Goal: Information Seeking & Learning: Learn about a topic

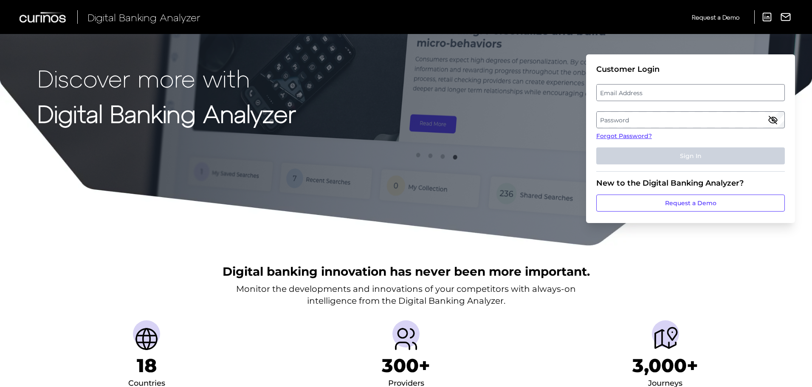
click at [607, 91] on label "Email Address" at bounding box center [689, 92] width 187 height 15
click at [607, 91] on input "email" at bounding box center [690, 92] width 188 height 17
click at [617, 97] on input "tangiLePoulennec" at bounding box center [690, 92] width 188 height 17
click at [668, 93] on input "tangi.LePoulennec" at bounding box center [690, 92] width 188 height 17
type input "[EMAIL_ADDRESS][DOMAIN_NAME]"
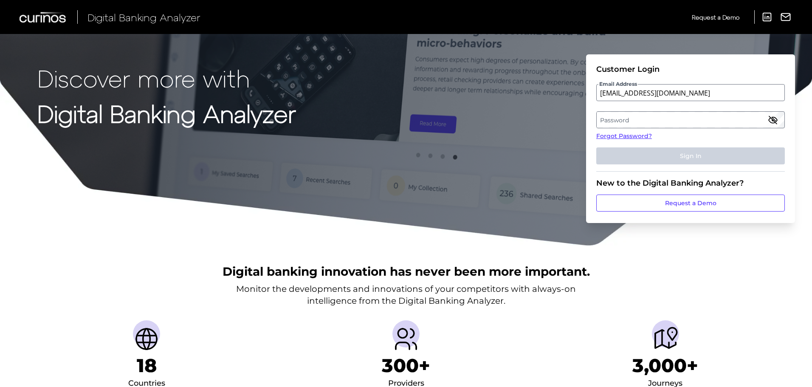
click at [649, 124] on label "Password" at bounding box center [689, 119] width 187 height 15
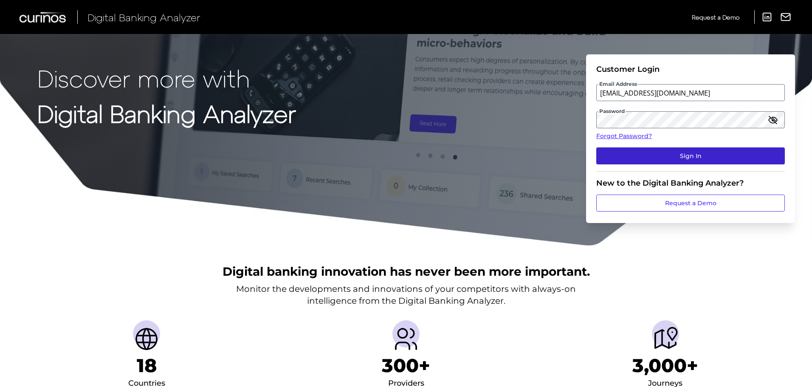
click at [666, 152] on button "Sign In" at bounding box center [690, 155] width 188 height 17
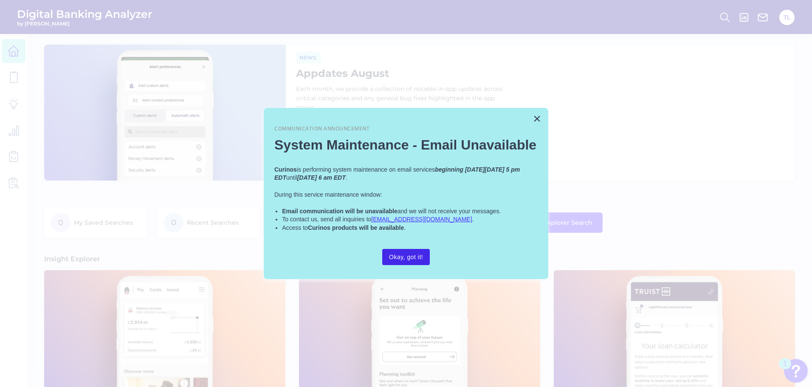
click at [408, 255] on button "Okay, got it!" at bounding box center [406, 257] width 48 height 16
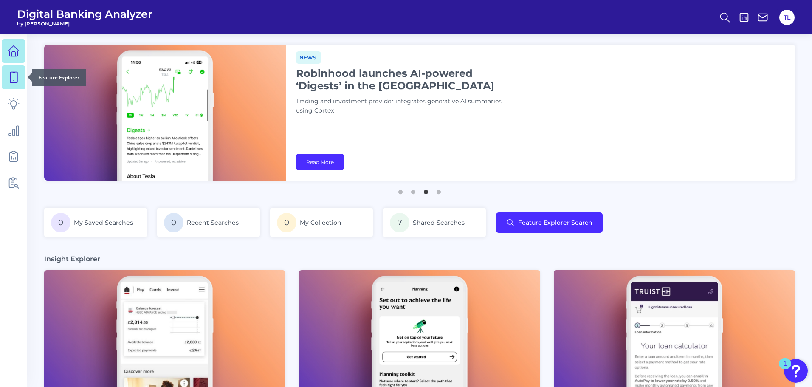
click at [14, 84] on link at bounding box center [14, 77] width 24 height 24
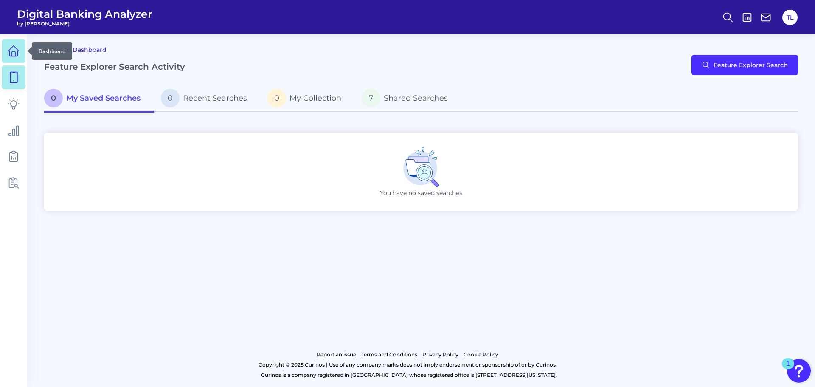
click at [13, 56] on icon at bounding box center [13, 51] width 11 height 11
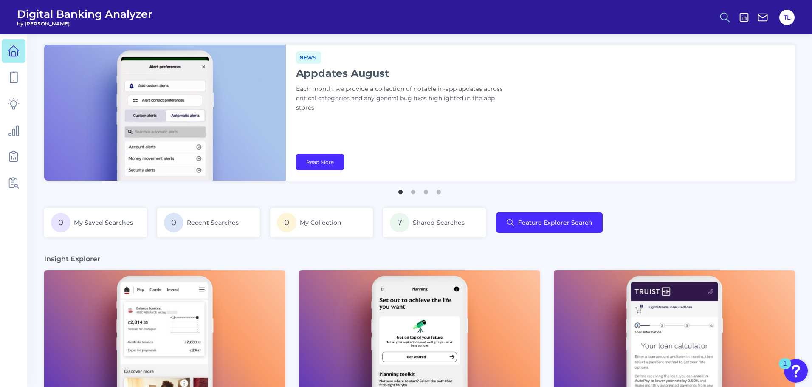
click at [721, 13] on icon at bounding box center [725, 17] width 12 height 12
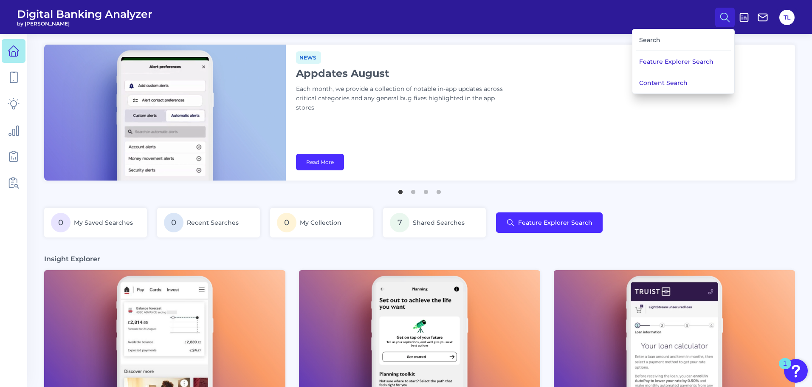
click at [658, 40] on div "Search" at bounding box center [682, 40] width 95 height 22
drag, startPoint x: 658, startPoint y: 40, endPoint x: 644, endPoint y: 45, distance: 15.2
click at [644, 45] on div "Search" at bounding box center [682, 40] width 95 height 22
click at [668, 63] on button "Feature Explorer Search" at bounding box center [683, 61] width 102 height 21
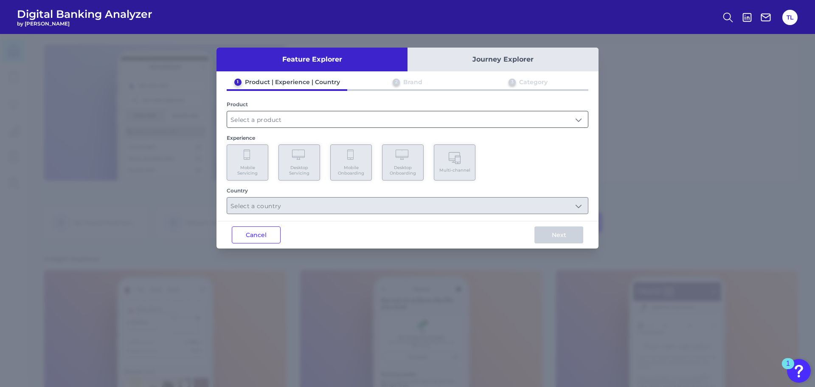
drag, startPoint x: 330, startPoint y: 115, endPoint x: 320, endPoint y: 112, distance: 10.8
click at [320, 112] on input "text" at bounding box center [407, 119] width 361 height 16
click at [315, 116] on input "text" at bounding box center [407, 119] width 361 height 16
click at [306, 117] on input "text" at bounding box center [407, 119] width 361 height 16
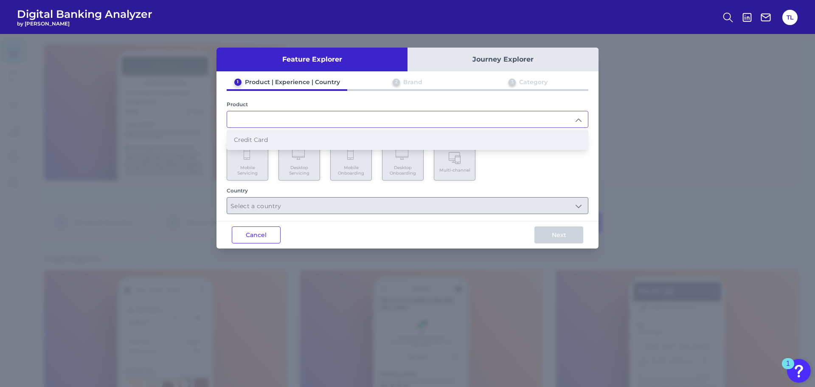
click at [287, 139] on li "Credit Card" at bounding box center [407, 140] width 361 height 20
type input "Credit Card"
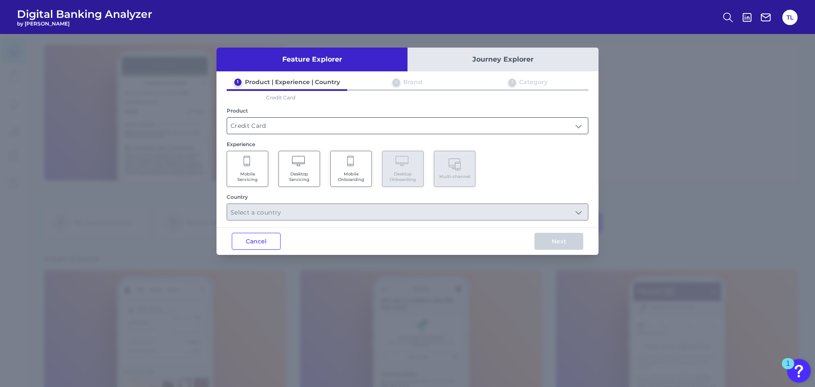
click at [358, 122] on input "Credit Card" at bounding box center [407, 126] width 361 height 16
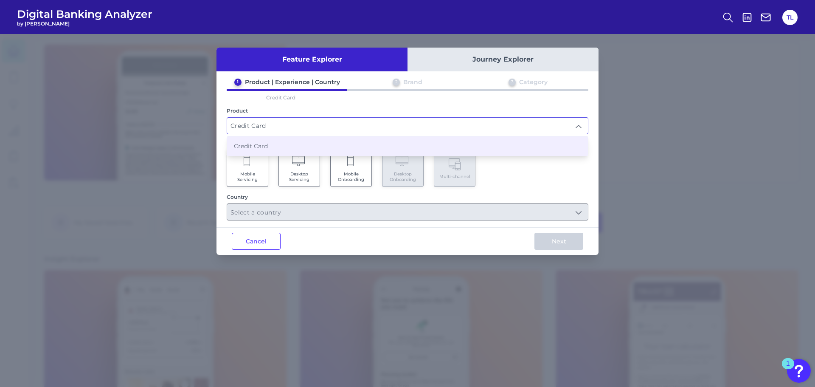
click at [480, 63] on button "Journey Explorer" at bounding box center [502, 60] width 191 height 24
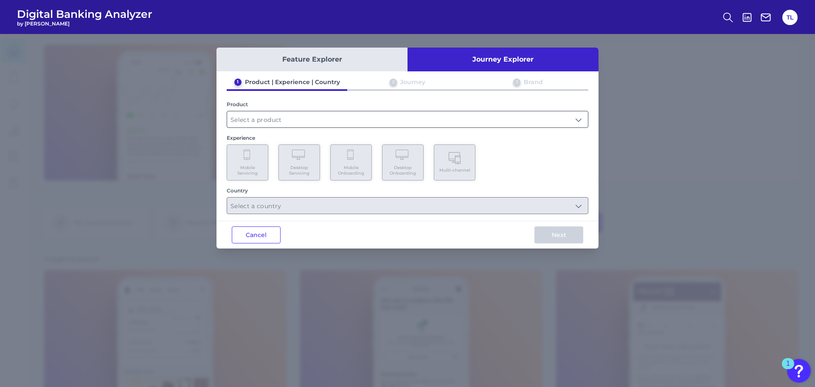
click at [289, 120] on input "text" at bounding box center [407, 119] width 361 height 16
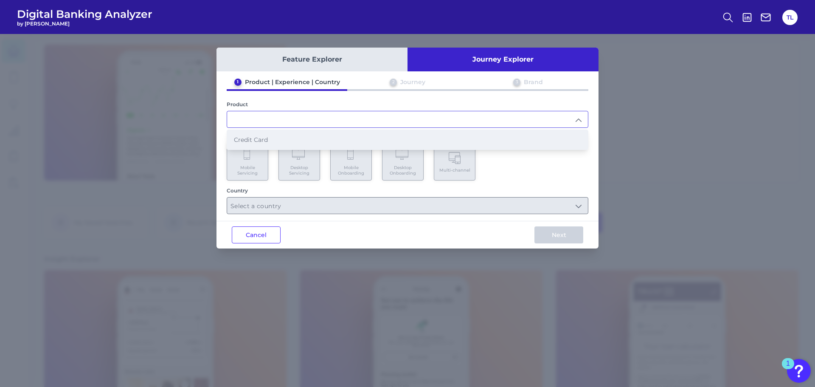
click at [264, 141] on span "Credit Card" at bounding box center [251, 140] width 34 height 8
type input "Credit Card"
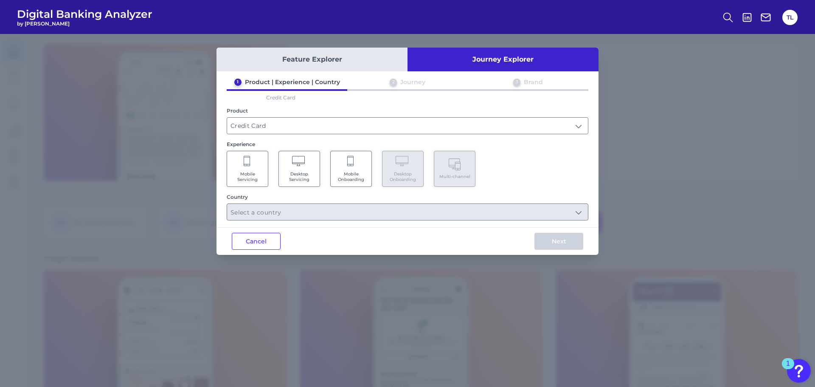
click at [339, 173] on span "Mobile Onboarding" at bounding box center [351, 176] width 32 height 11
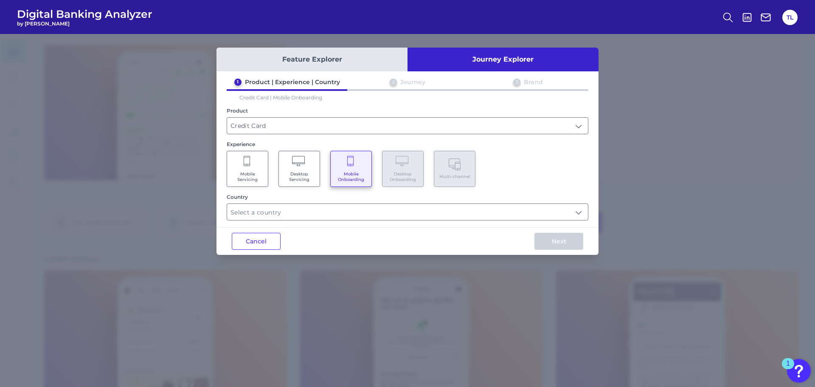
click at [297, 172] on span "Desktop Servicing" at bounding box center [299, 176] width 32 height 11
drag, startPoint x: 321, startPoint y: 205, endPoint x: 312, endPoint y: 211, distance: 10.8
click at [312, 211] on input "text" at bounding box center [407, 212] width 361 height 16
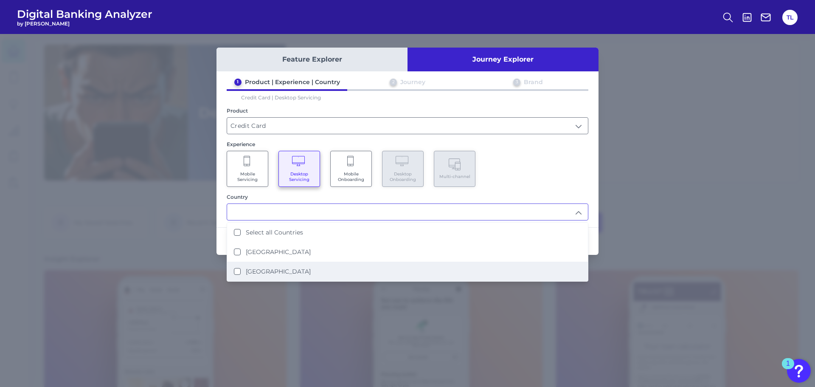
click at [248, 274] on label "[GEOGRAPHIC_DATA]" at bounding box center [278, 271] width 65 height 8
type input "[GEOGRAPHIC_DATA]"
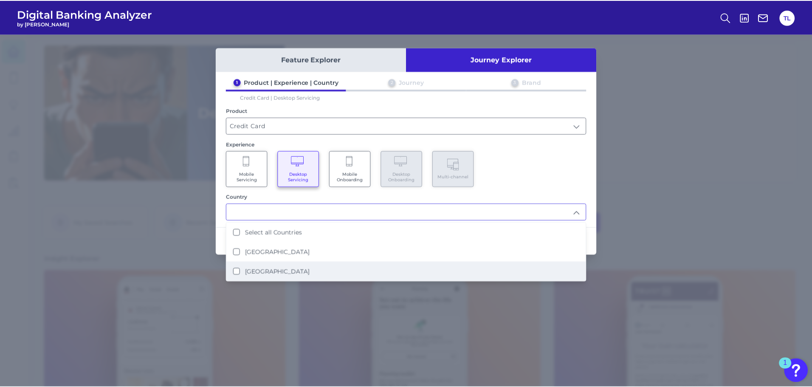
scroll to position [0, 0]
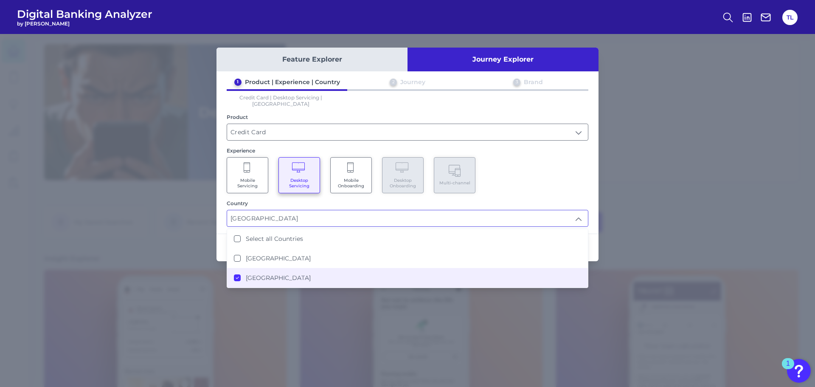
click at [524, 174] on div "Mobile Servicing Desktop Servicing Mobile Onboarding Desktop Onboarding Multi-c…" at bounding box center [408, 175] width 362 height 36
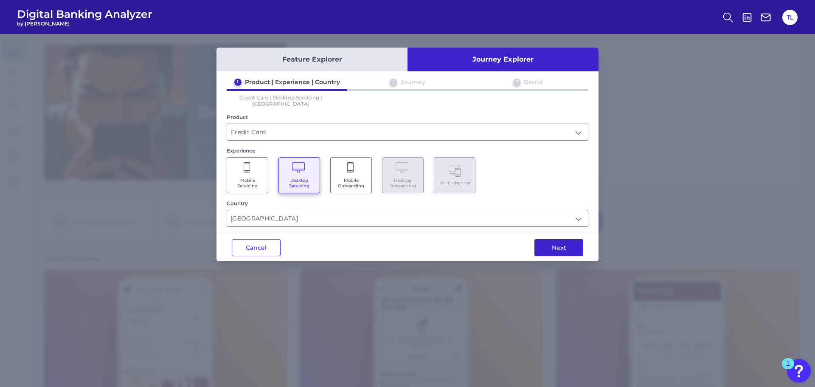
click at [547, 240] on button "Next" at bounding box center [558, 247] width 49 height 17
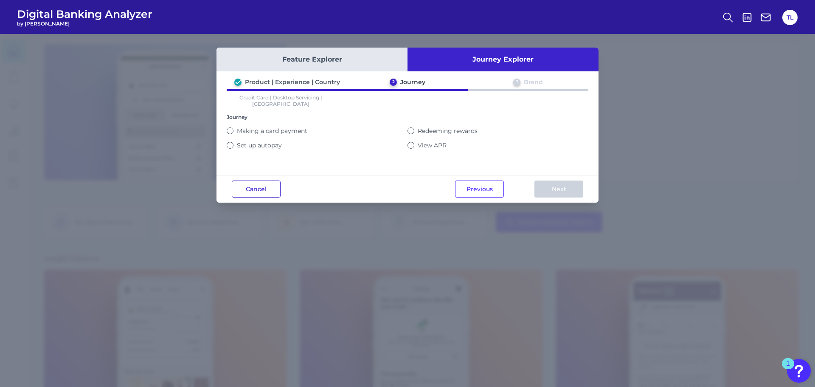
click at [252, 189] on button "Cancel" at bounding box center [256, 188] width 49 height 17
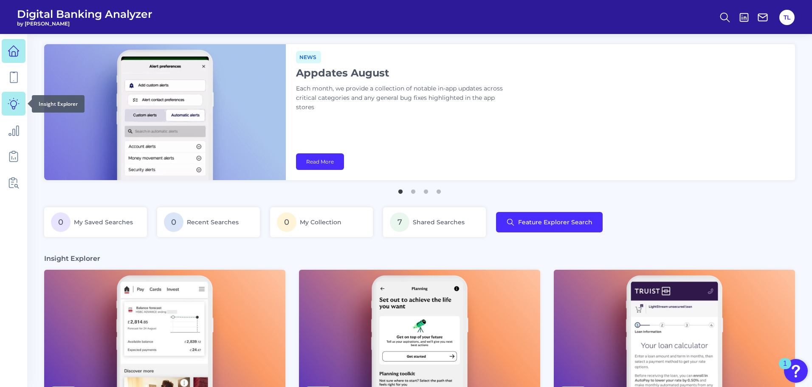
click at [13, 107] on icon at bounding box center [14, 104] width 12 height 12
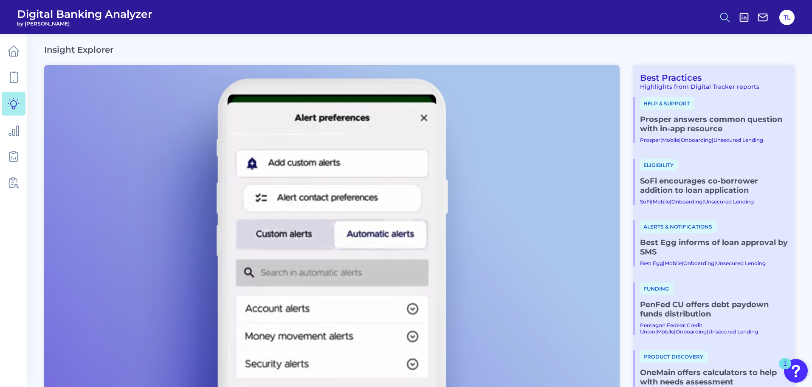
click at [724, 18] on icon at bounding box center [725, 17] width 12 height 12
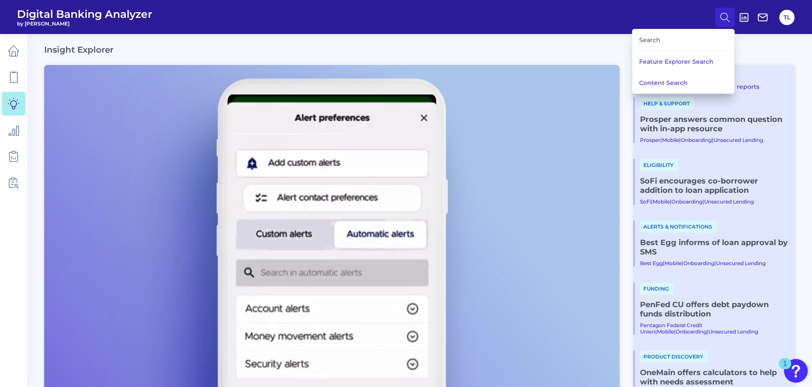
click at [674, 39] on div "Search" at bounding box center [682, 40] width 95 height 22
click at [644, 44] on div "Search" at bounding box center [682, 40] width 95 height 22
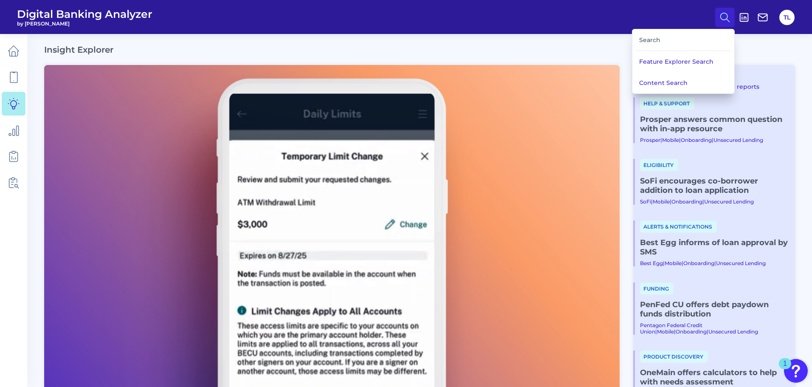
click at [688, 41] on div "Search" at bounding box center [682, 40] width 95 height 22
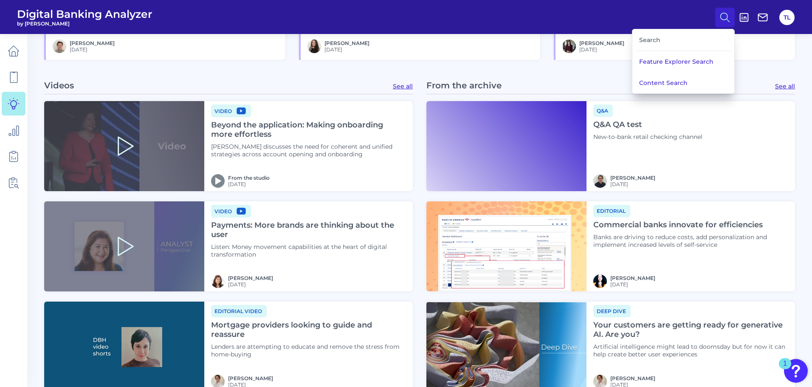
scroll to position [1059, 0]
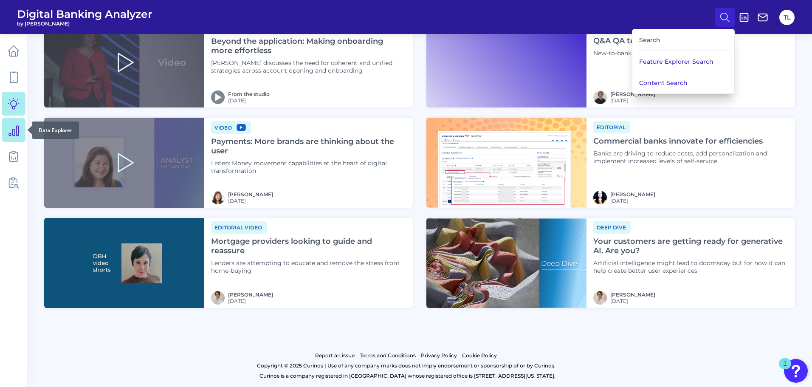
click at [13, 131] on icon at bounding box center [14, 131] width 10 height 10
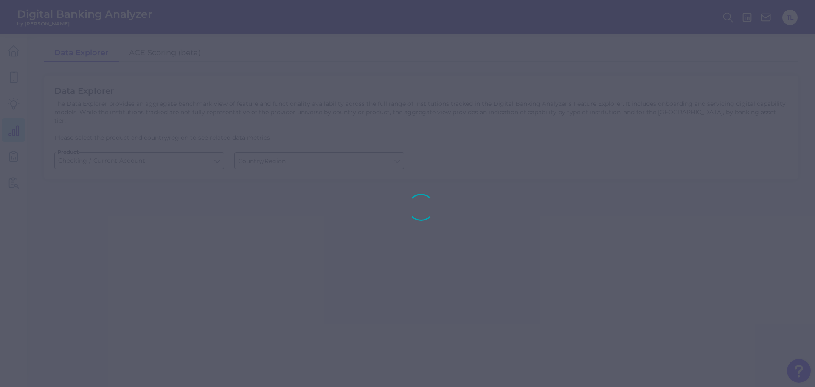
type input "[GEOGRAPHIC_DATA]"
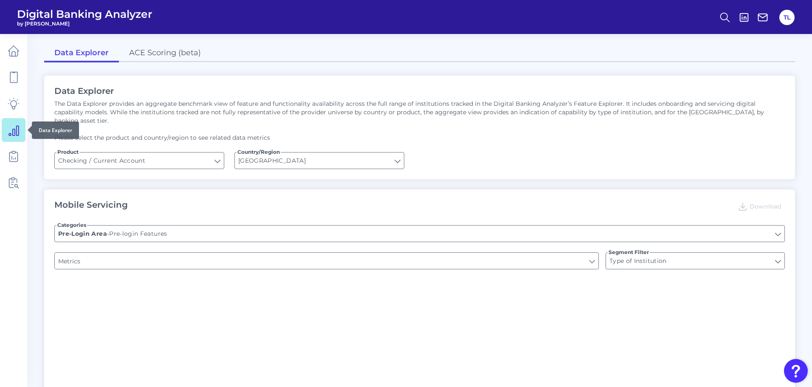
type input "Can you register for online banking?"
type input "END-TO-END JOURNEY: Can you apply for the PRODUCT as a new to brand customer on…"
type input "Upon opening the app are users immediately prompted to use Touch/Face ID to log…"
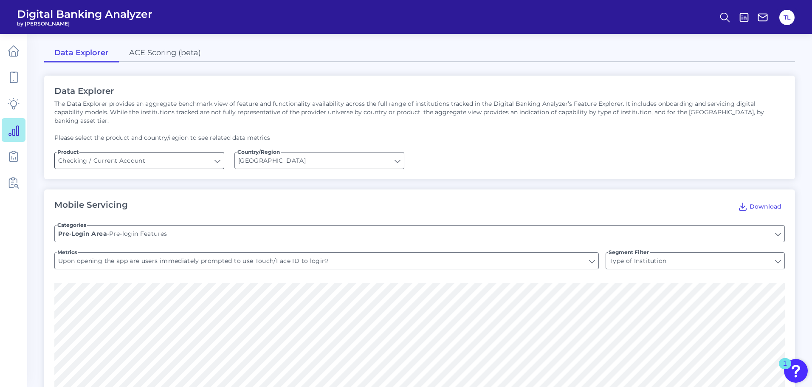
click at [131, 152] on input "Checking / Current Account" at bounding box center [139, 160] width 169 height 16
click at [19, 105] on icon at bounding box center [14, 104] width 12 height 12
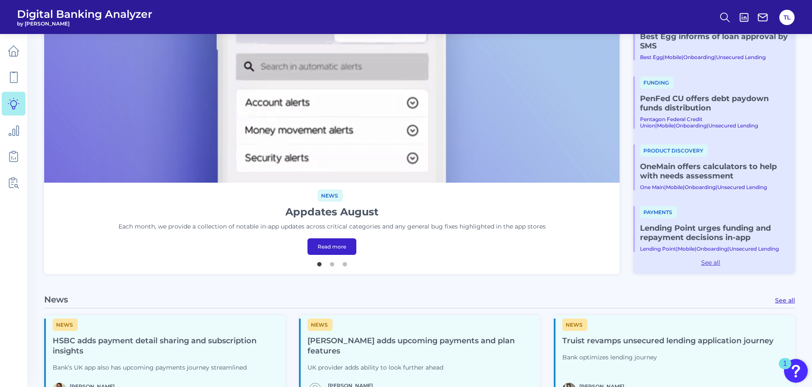
scroll to position [209, 0]
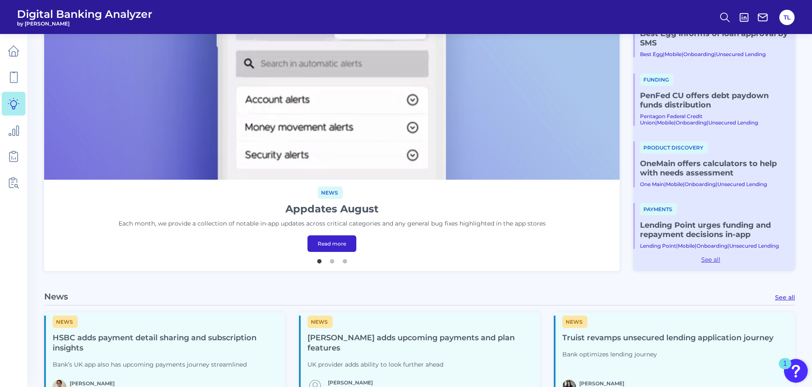
click at [346, 149] on img at bounding box center [331, 17] width 575 height 323
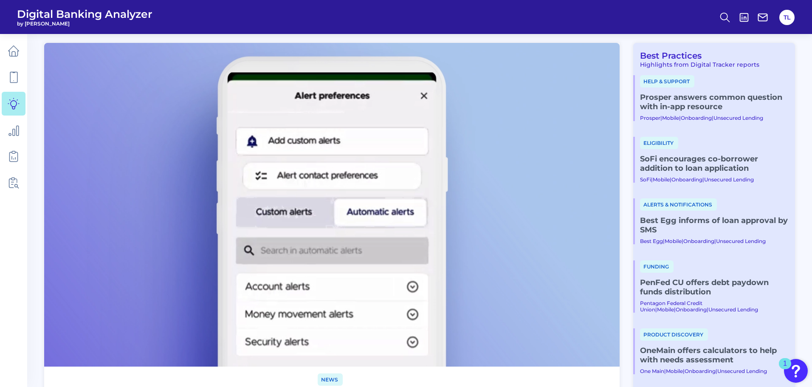
scroll to position [0, 0]
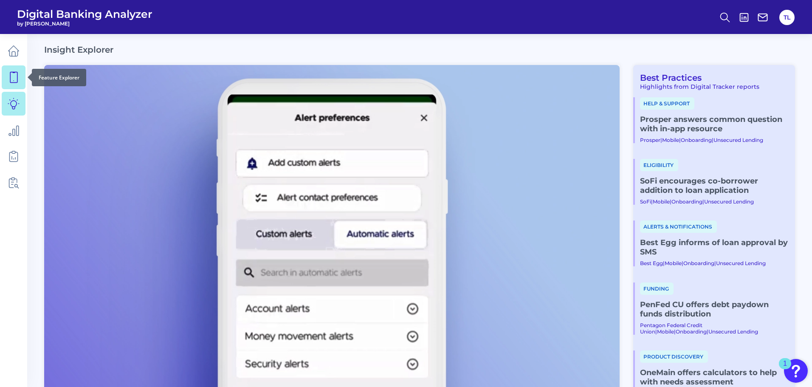
click at [20, 77] on link at bounding box center [14, 77] width 24 height 24
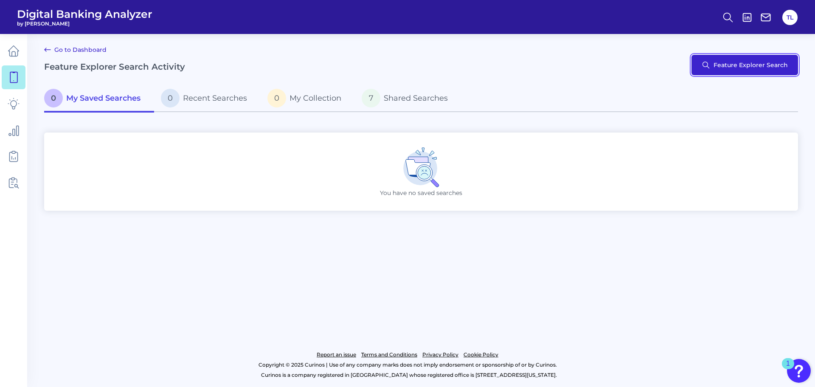
drag, startPoint x: 711, startPoint y: 59, endPoint x: 716, endPoint y: 59, distance: 5.1
click at [716, 59] on button "Feature Explorer Search" at bounding box center [744, 65] width 107 height 20
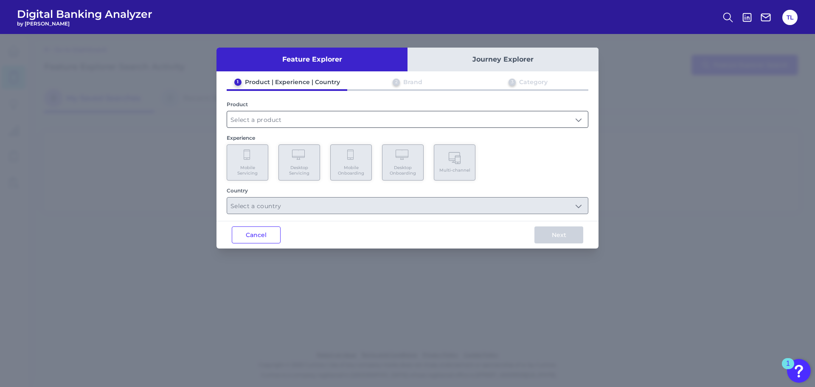
click at [303, 120] on input "text" at bounding box center [407, 119] width 361 height 16
click at [435, 81] on div "2 Brand" at bounding box center [407, 83] width 121 height 11
click at [469, 65] on button "Journey Explorer" at bounding box center [502, 60] width 191 height 24
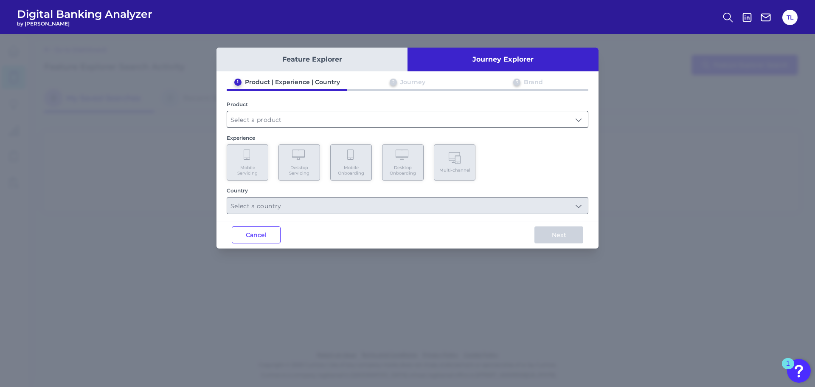
click at [352, 119] on input "text" at bounding box center [407, 119] width 361 height 16
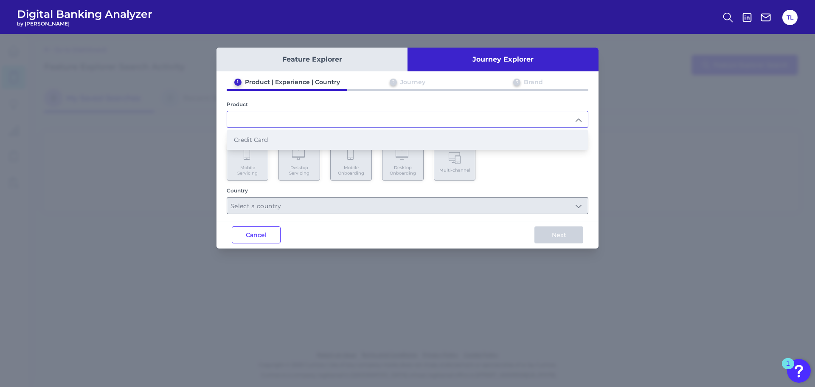
click at [278, 143] on li "Credit Card" at bounding box center [407, 140] width 361 height 20
type input "Credit Card"
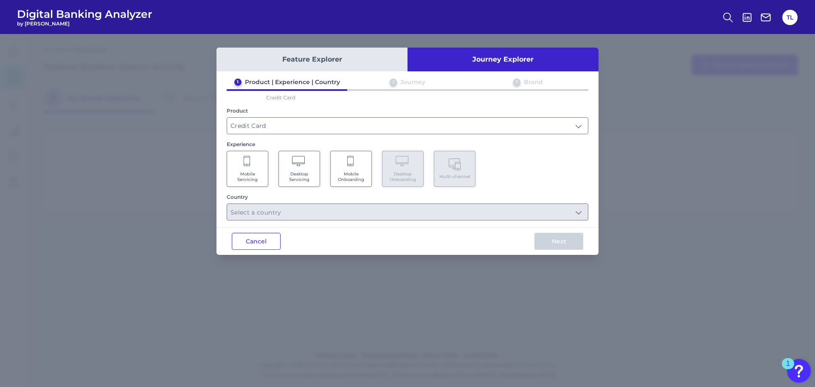
click at [295, 166] on icon at bounding box center [299, 162] width 15 height 12
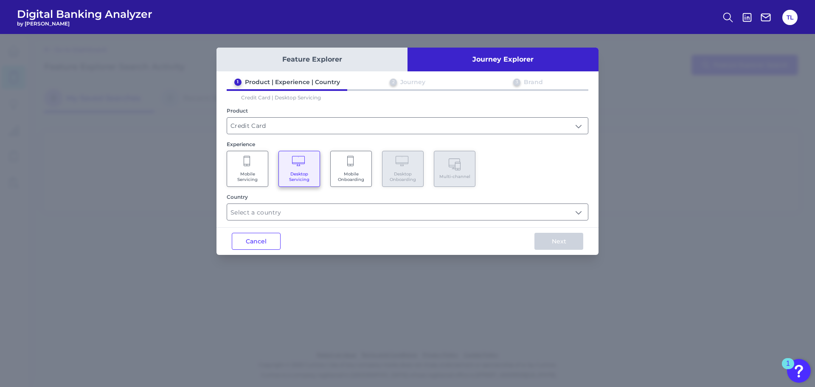
click at [252, 166] on Servicing "Mobile Servicing" at bounding box center [248, 169] width 42 height 36
drag, startPoint x: 306, startPoint y: 192, endPoint x: 298, endPoint y: 176, distance: 17.9
click at [298, 176] on span "Desktop Servicing" at bounding box center [299, 176] width 32 height 11
click at [353, 208] on input "text" at bounding box center [407, 212] width 361 height 16
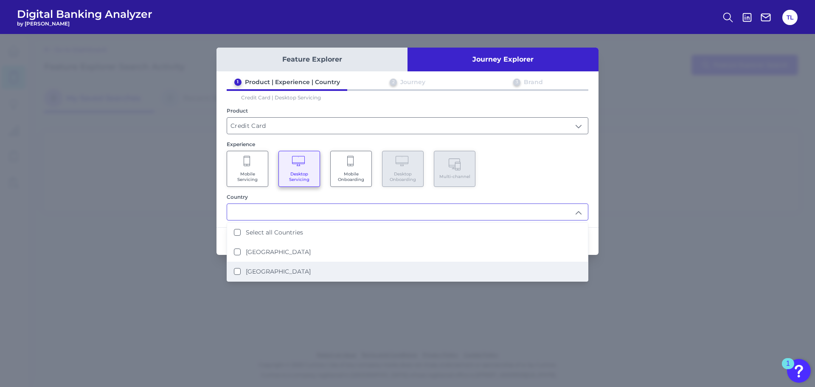
click at [285, 269] on label "[GEOGRAPHIC_DATA]" at bounding box center [278, 271] width 65 height 8
type input "[GEOGRAPHIC_DATA]"
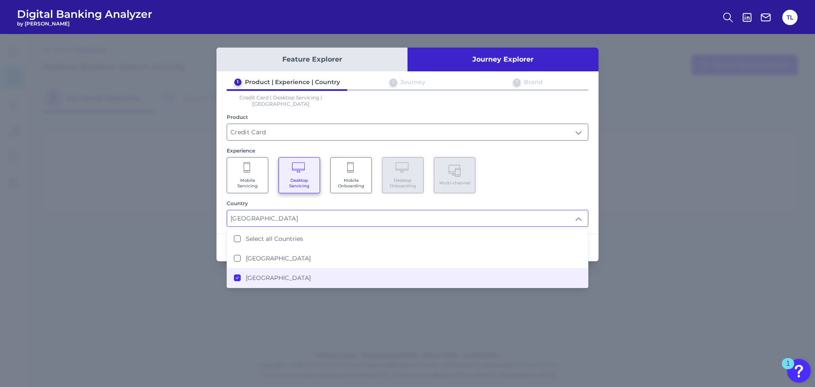
click at [562, 178] on div "Mobile Servicing Desktop Servicing Mobile Onboarding Desktop Onboarding Multi-c…" at bounding box center [408, 175] width 362 height 36
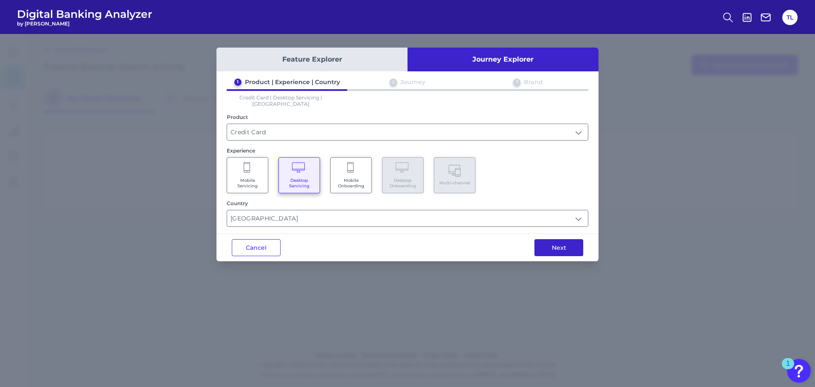
click at [565, 246] on button "Next" at bounding box center [558, 247] width 49 height 17
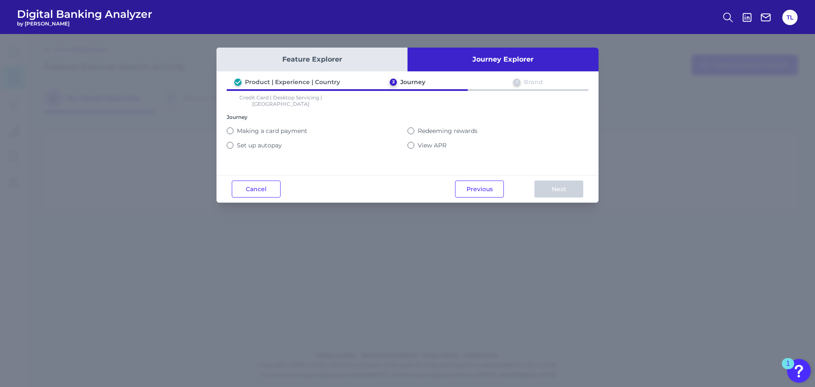
click at [232, 127] on button "Making a card payment" at bounding box center [230, 130] width 7 height 7
click at [554, 189] on button "Next" at bounding box center [558, 188] width 49 height 17
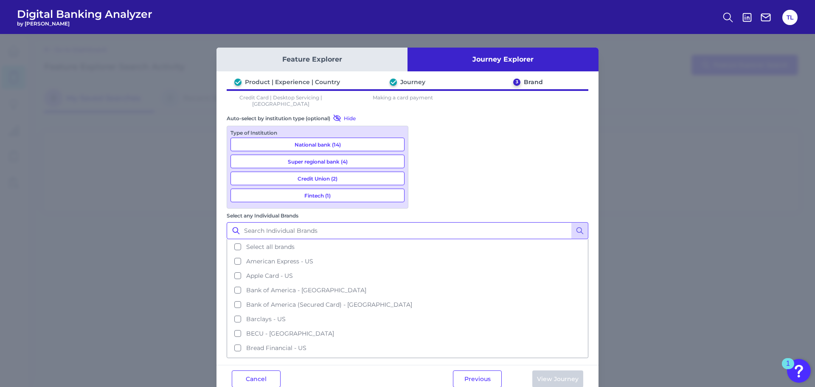
click at [436, 222] on input "Select any Individual Brands" at bounding box center [408, 230] width 362 height 17
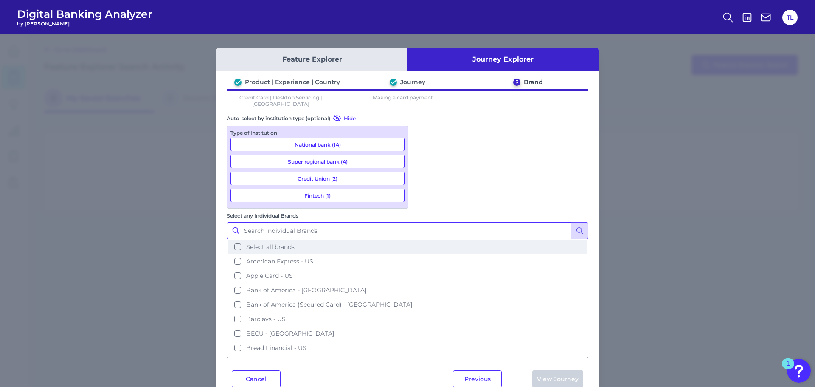
click at [423, 239] on button "Select all brands" at bounding box center [408, 246] width 360 height 14
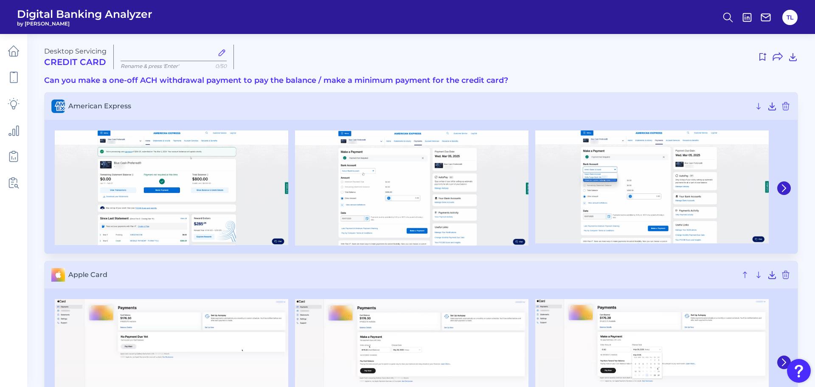
type input "[DATE]"
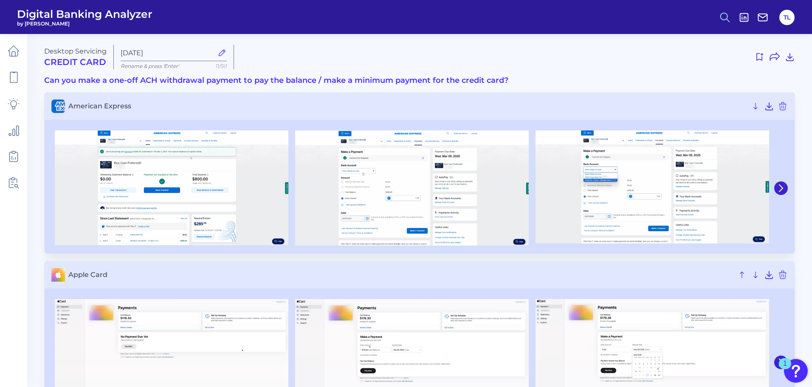
click at [720, 17] on icon at bounding box center [725, 17] width 12 height 12
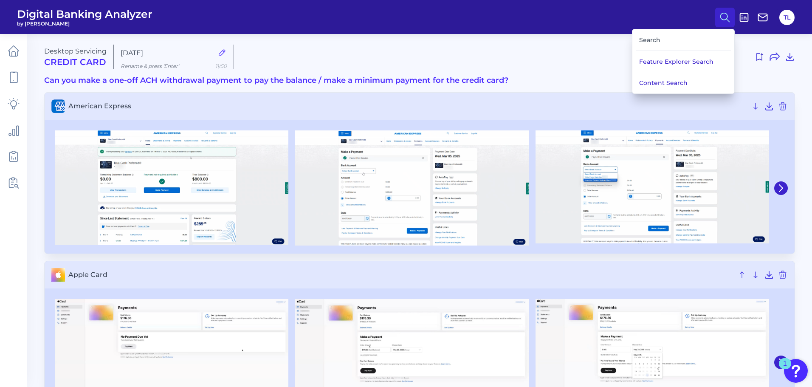
click at [664, 41] on div "Search" at bounding box center [682, 40] width 95 height 22
click at [661, 82] on button "Content Search" at bounding box center [683, 82] width 102 height 21
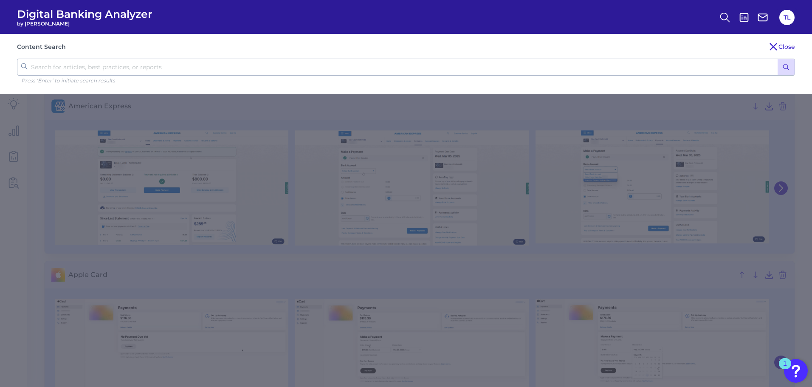
click at [212, 72] on input "text" at bounding box center [406, 67] width 778 height 17
type input "homepage"
click at [777, 59] on button "submit" at bounding box center [785, 67] width 17 height 16
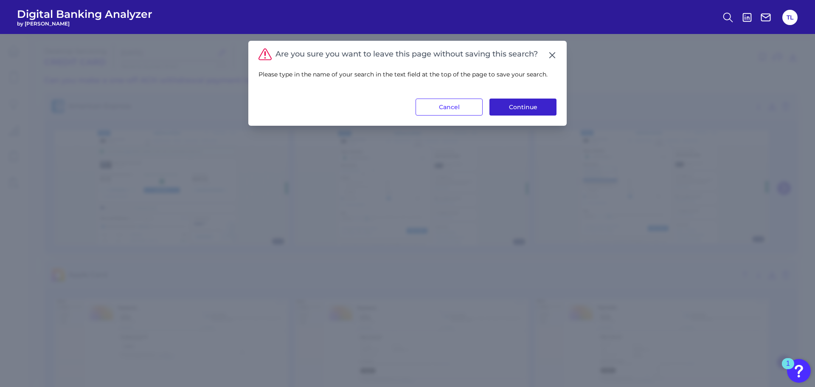
click at [518, 107] on button "Continue" at bounding box center [522, 106] width 67 height 17
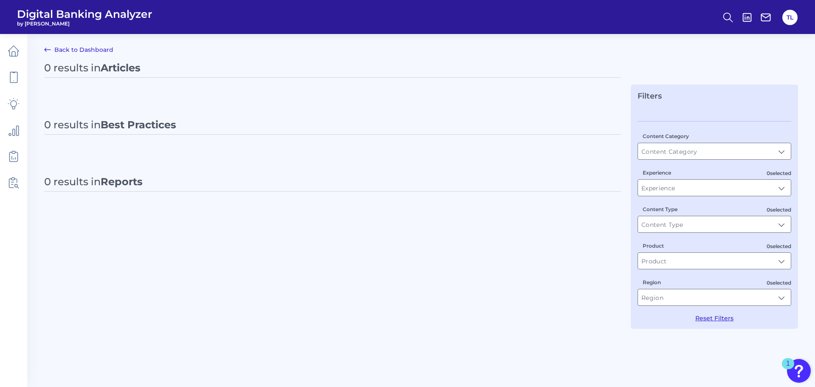
type input "All Content Types"
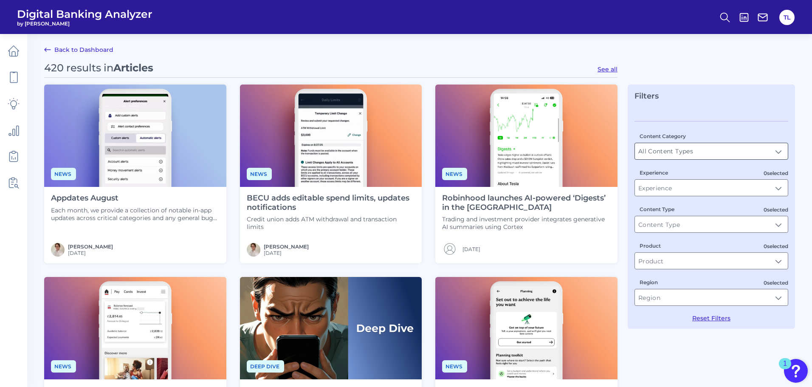
click at [659, 147] on input "All Content Types" at bounding box center [711, 151] width 153 height 16
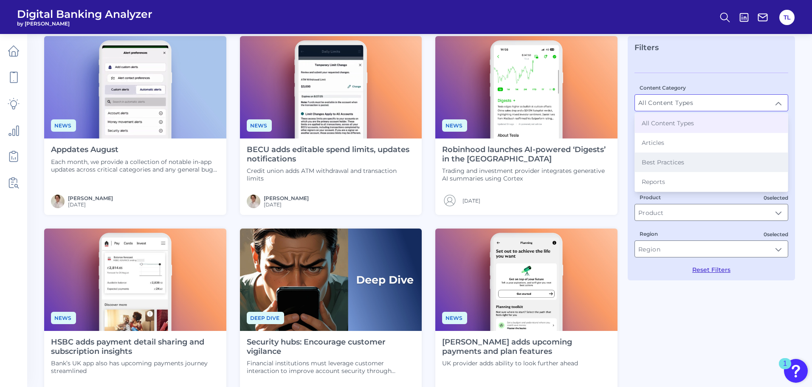
scroll to position [49, 0]
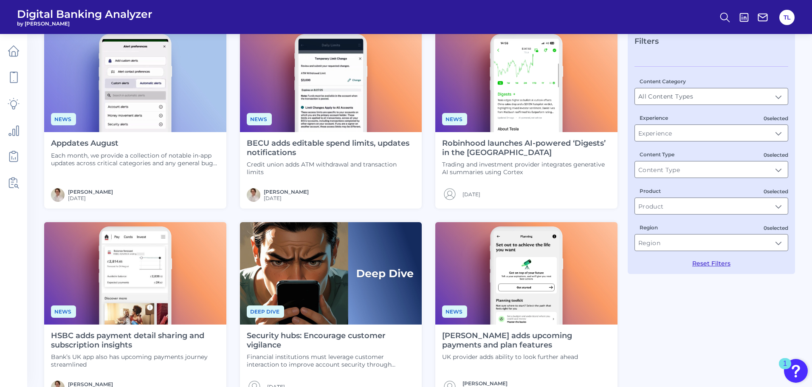
scroll to position [54, 0]
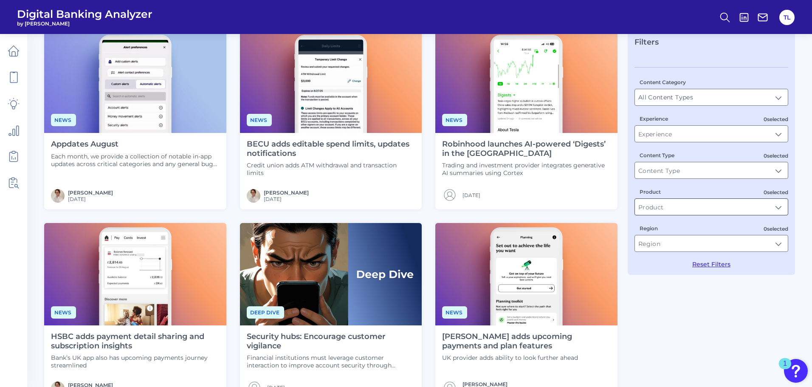
drag, startPoint x: 651, startPoint y: 209, endPoint x: 650, endPoint y: 202, distance: 6.8
click at [650, 202] on input "Product" at bounding box center [711, 207] width 153 height 16
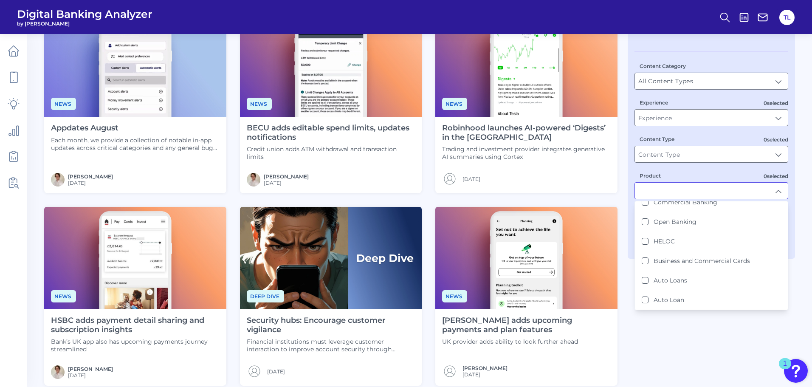
scroll to position [70, 0]
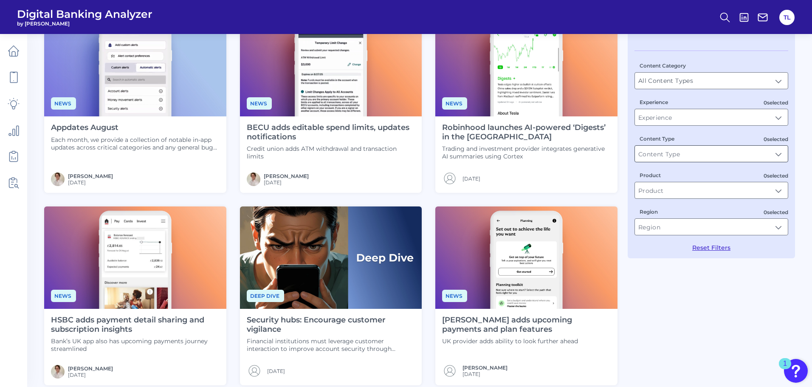
click at [761, 148] on input "Content Type" at bounding box center [711, 154] width 153 height 16
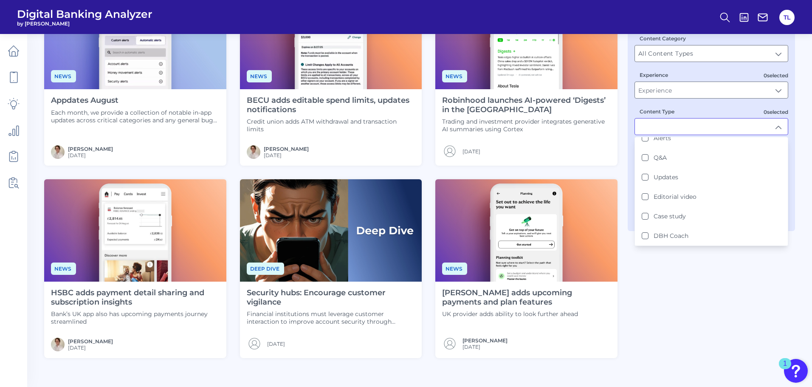
scroll to position [98, 0]
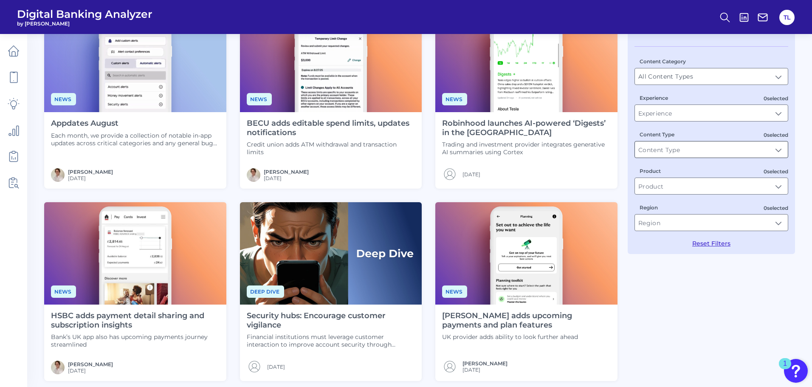
scroll to position [74, 0]
click at [759, 101] on div "Experience" at bounding box center [711, 108] width 154 height 28
click at [760, 108] on input "Experience" at bounding box center [711, 113] width 153 height 16
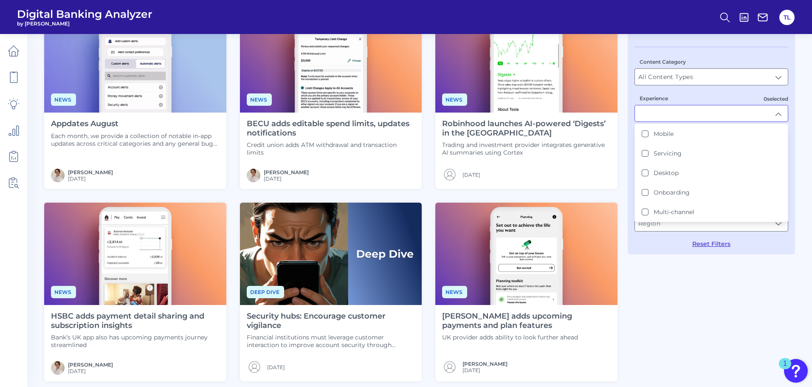
click at [760, 108] on input "Experience" at bounding box center [711, 113] width 153 height 16
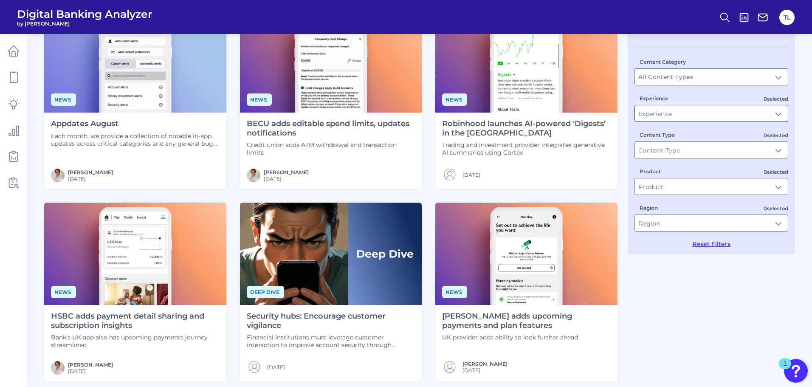
click at [745, 109] on input "Experience" at bounding box center [711, 113] width 153 height 16
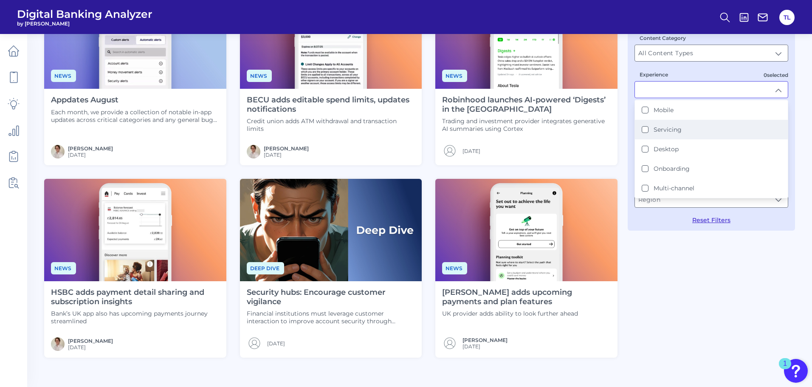
scroll to position [101, 0]
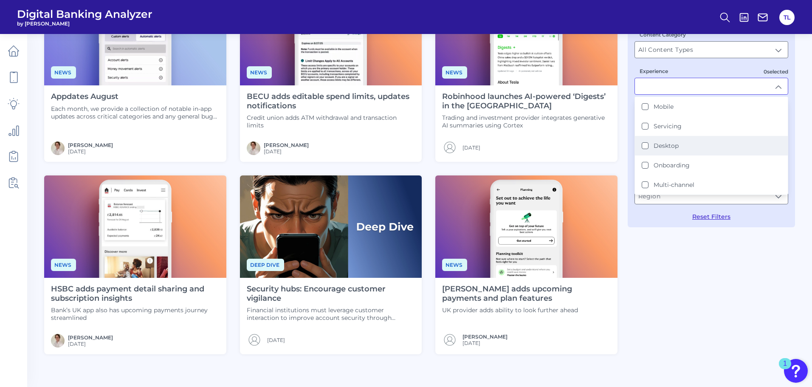
click at [645, 146] on button "Desktop" at bounding box center [644, 145] width 7 height 7
type input "Desktop"
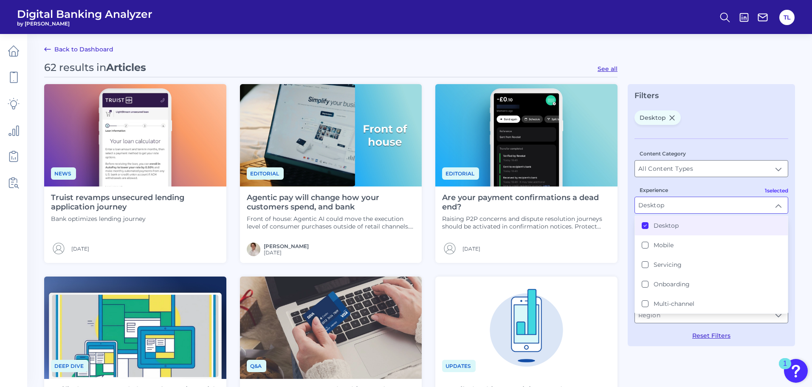
drag, startPoint x: 736, startPoint y: 129, endPoint x: 743, endPoint y: 125, distance: 8.7
click at [743, 125] on div "Desktop" at bounding box center [711, 119] width 154 height 18
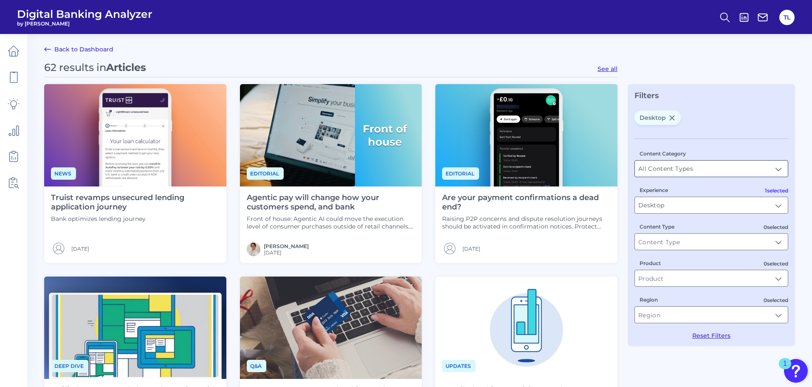
click at [708, 170] on input "All Content Types" at bounding box center [711, 168] width 153 height 16
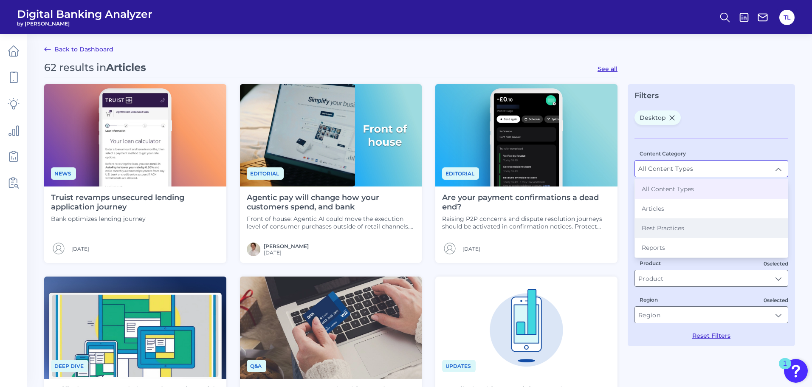
click at [719, 226] on li "Best Practices" at bounding box center [711, 228] width 153 height 20
type input "Best Practices"
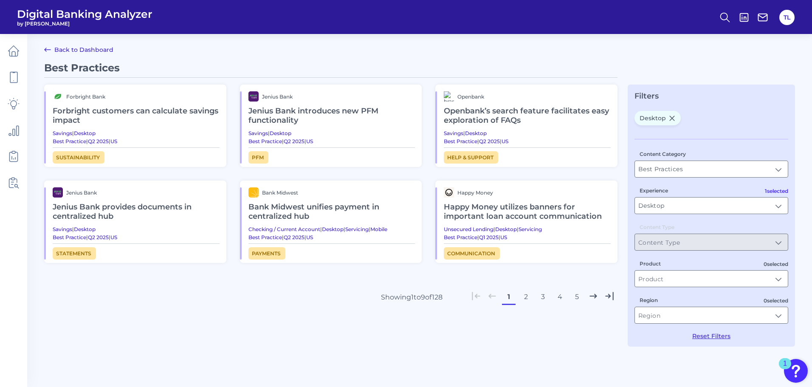
scroll to position [0, 0]
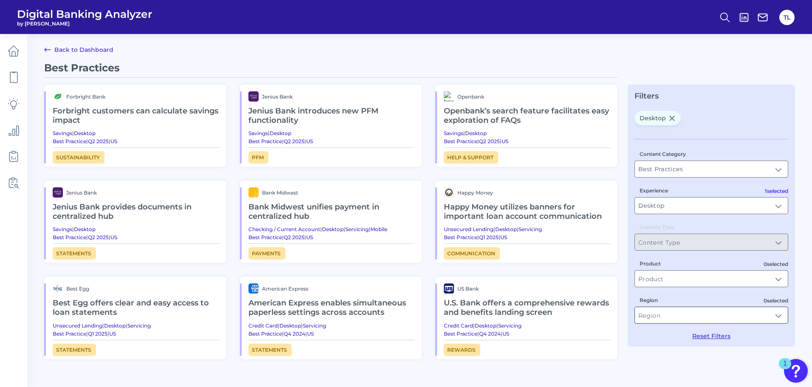
click at [679, 314] on input "Region" at bounding box center [711, 315] width 153 height 16
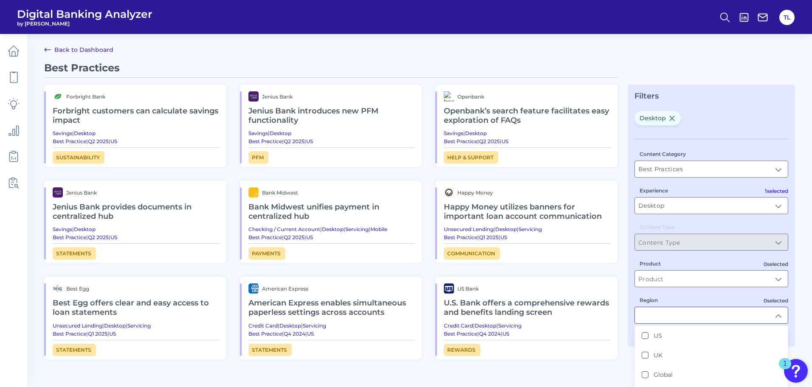
click at [679, 314] on input "Region" at bounding box center [711, 315] width 153 height 16
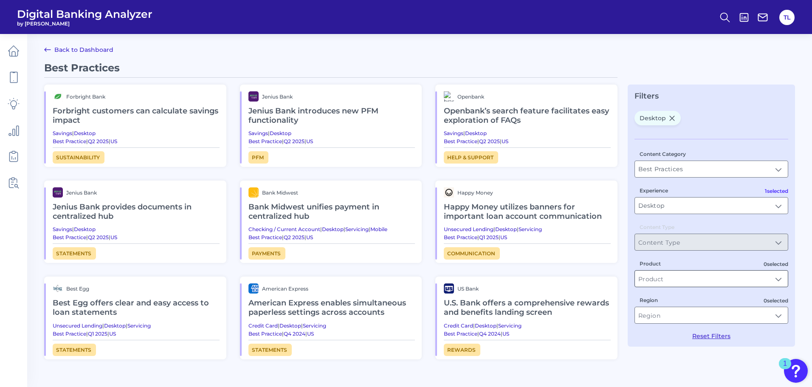
click at [668, 280] on input "Product" at bounding box center [711, 278] width 153 height 16
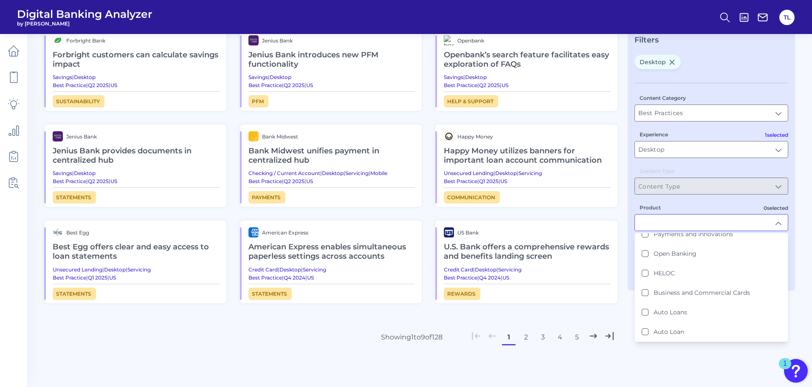
scroll to position [87, 0]
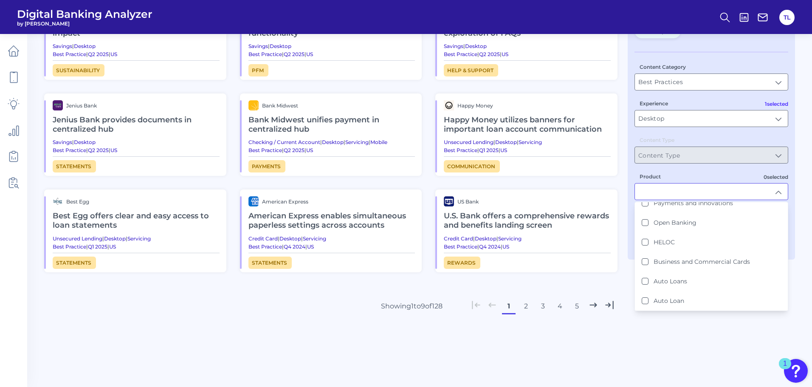
click at [603, 284] on div "Best Practices Forbright Bank Forbright customers can calculate savings impact …" at bounding box center [330, 157] width 573 height 365
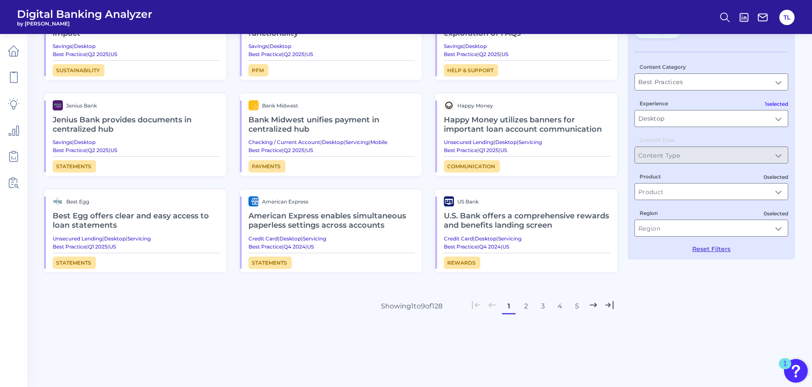
scroll to position [0, 0]
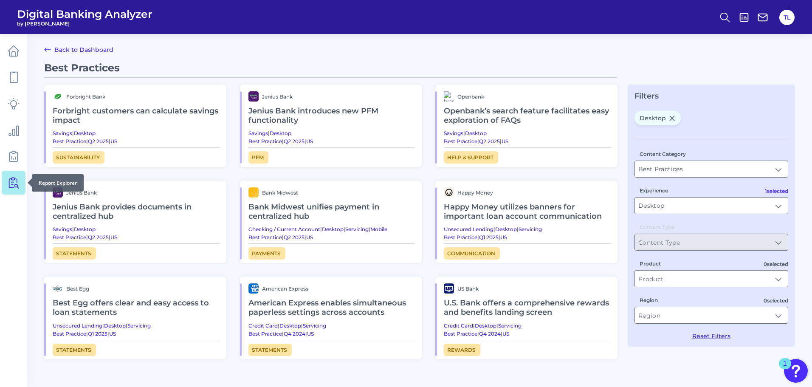
click at [13, 179] on icon at bounding box center [14, 183] width 12 height 12
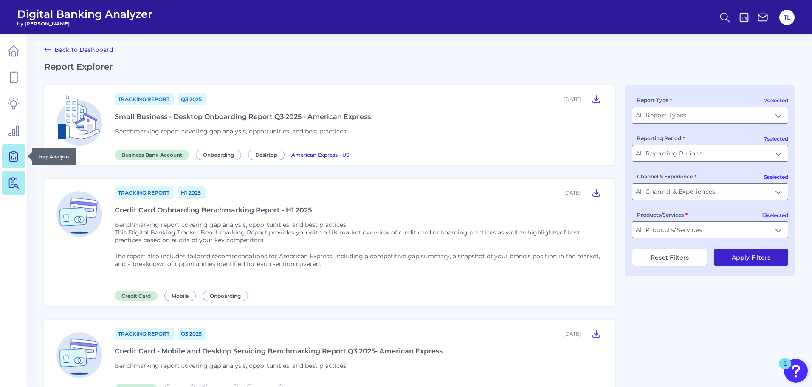
click at [13, 161] on icon at bounding box center [14, 156] width 12 height 12
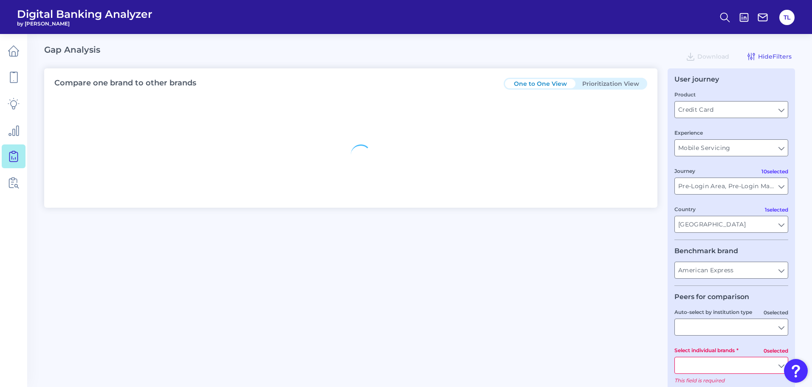
type input "All Journeys"
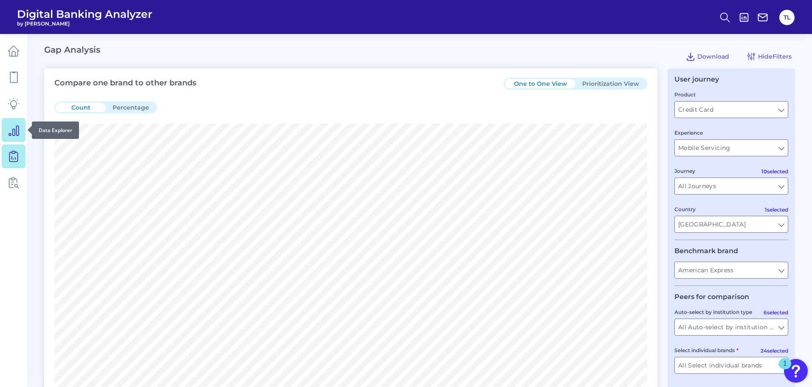
click at [14, 132] on icon at bounding box center [14, 130] width 12 height 12
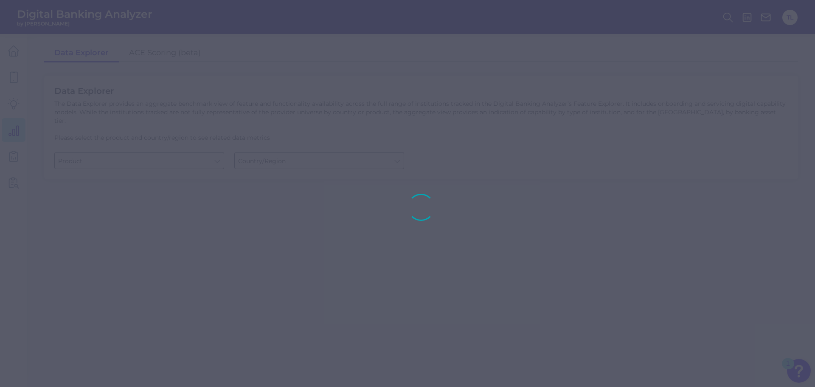
type input "Checking / Current Account"
type input "[GEOGRAPHIC_DATA]"
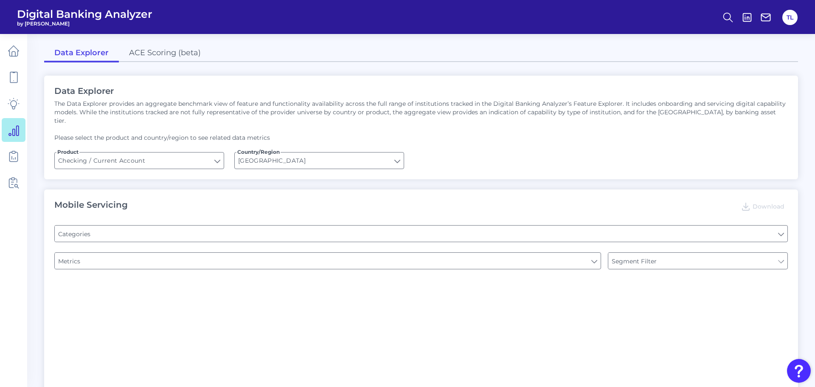
type input "Type of Institution"
type input "Channel"
type input "Pre-login Features"
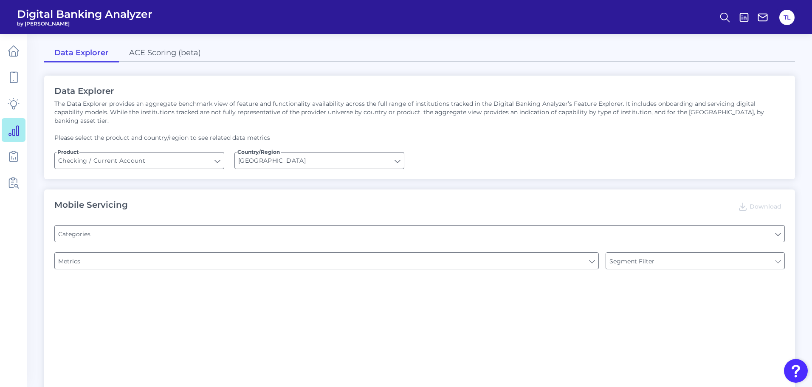
type input "Online Banking Registration"
type input "END-TO-END JOURNEY: Can you apply for the PRODUCT as a new to brand customer on…"
type input "Upon opening the app are users immediately prompted to use Touch/Face ID to log…"
type input "Can you register for online banking?"
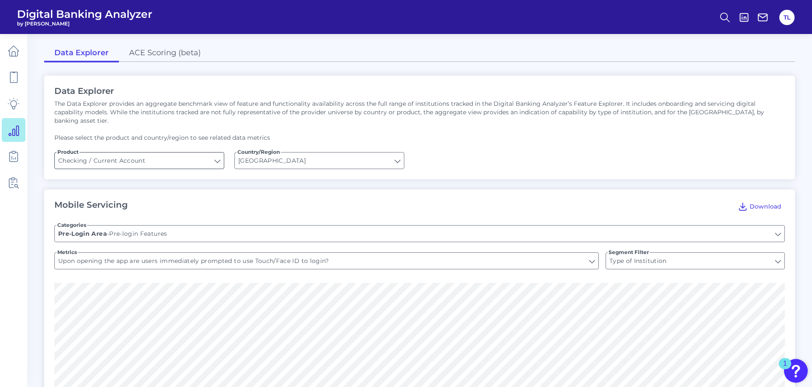
click at [155, 156] on input "Checking / Current Account" at bounding box center [139, 160] width 169 height 16
click at [158, 225] on div "Pre-login Features Pre-Login Area - Pre-login Features" at bounding box center [419, 233] width 730 height 17
click at [156, 227] on input "Pre-login Features" at bounding box center [419, 233] width 729 height 16
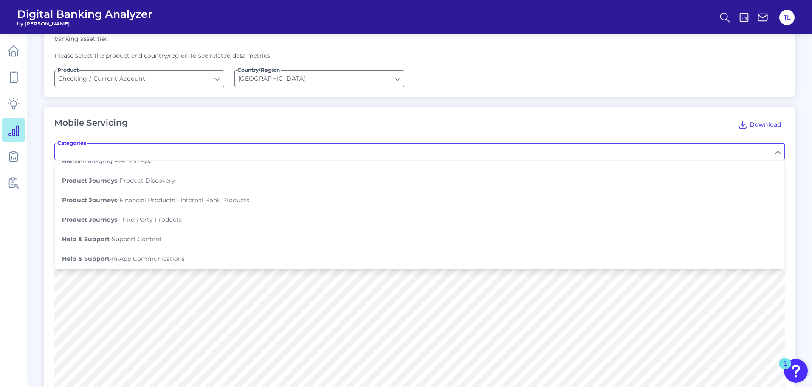
scroll to position [83, 0]
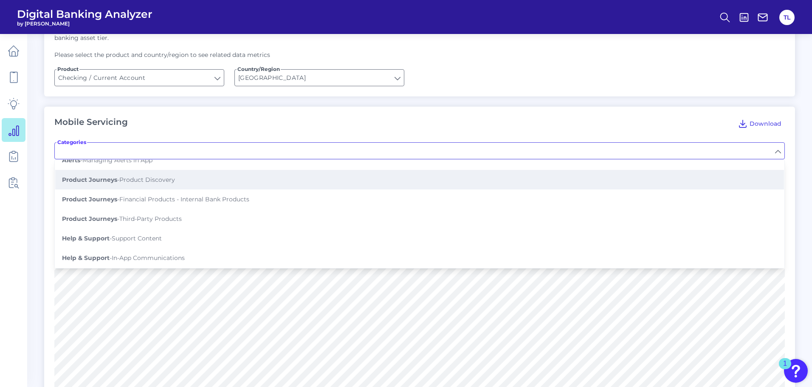
click at [104, 175] on button "Product Journeys - Product Discovery" at bounding box center [419, 180] width 728 height 20
type input "Product Discovery"
type input "Is there an in-app product menu?"
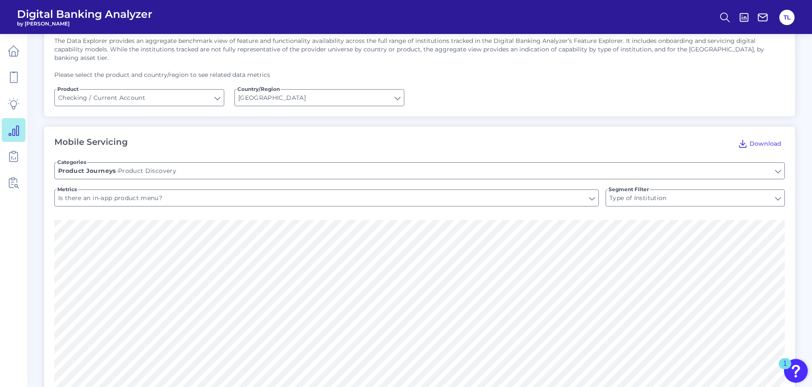
scroll to position [0, 0]
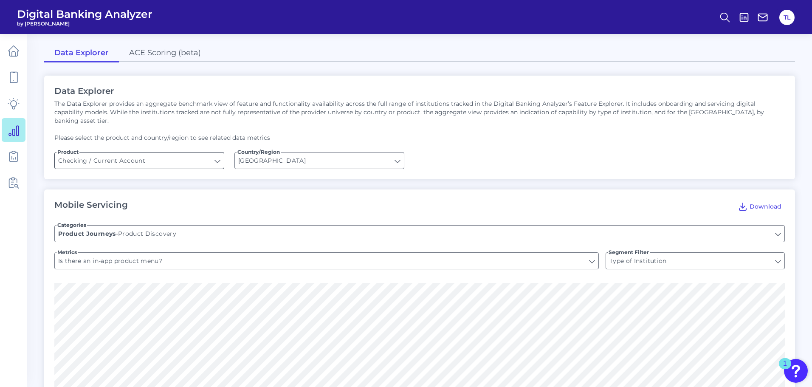
click at [160, 152] on input "Checking / Current Account" at bounding box center [139, 160] width 169 height 16
click at [159, 156] on input "Checking / Current Account" at bounding box center [139, 160] width 169 height 16
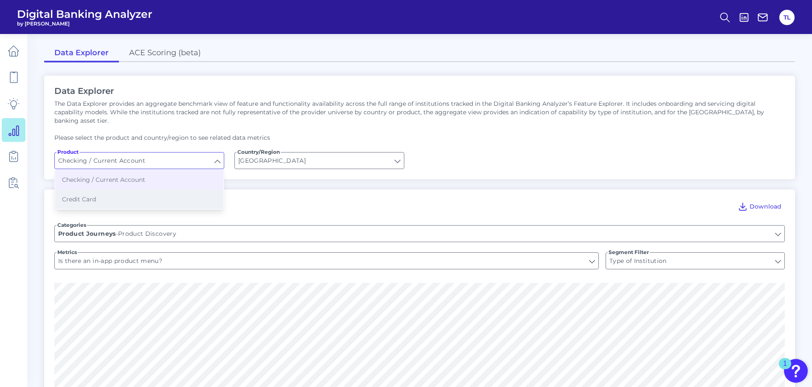
click at [126, 189] on button "Credit Card" at bounding box center [139, 199] width 168 height 20
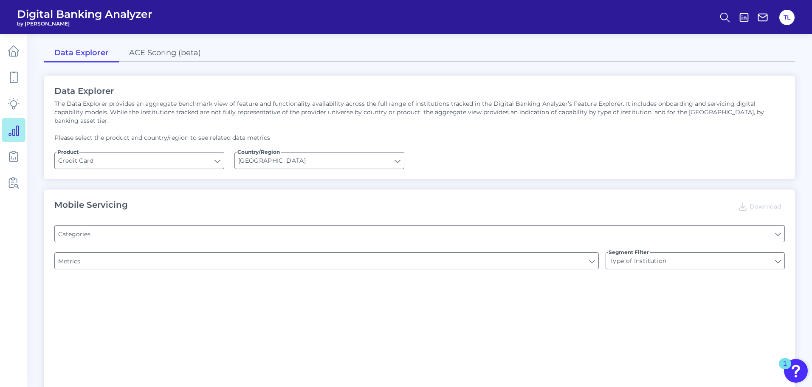
type input "Credit Card"
type input "Pre-login Features"
type input "Website Location Finder"
type input "Channel"
type input "Does the app have a Hamburger menu pre-login?"
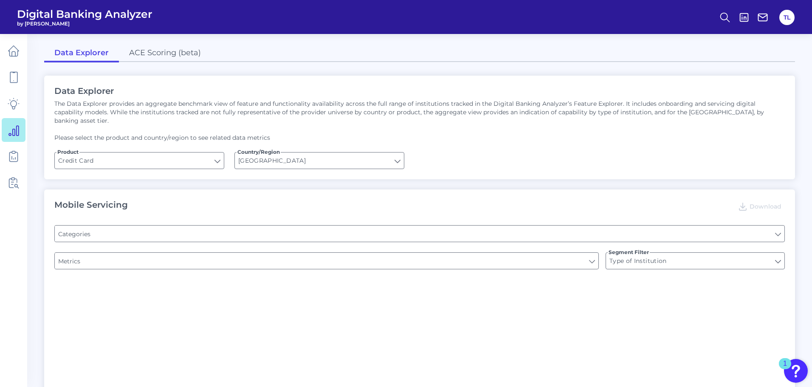
type input "Is there a branch finder?"
type input "Can you apply for the PRODUCT as a new to brand customer on ANY digital channel?"
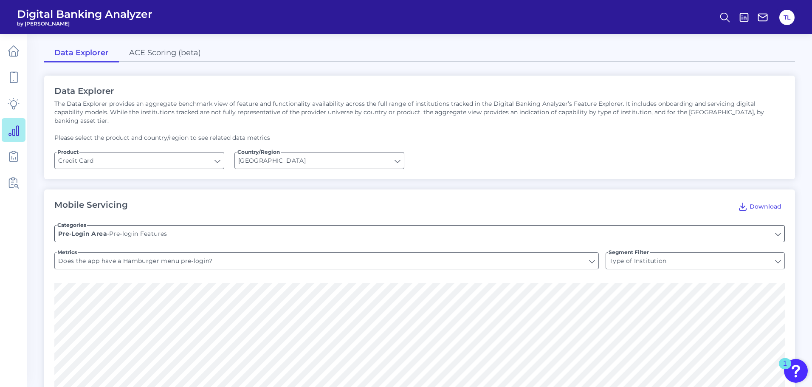
click at [127, 230] on input "Pre-login Features" at bounding box center [419, 233] width 729 height 16
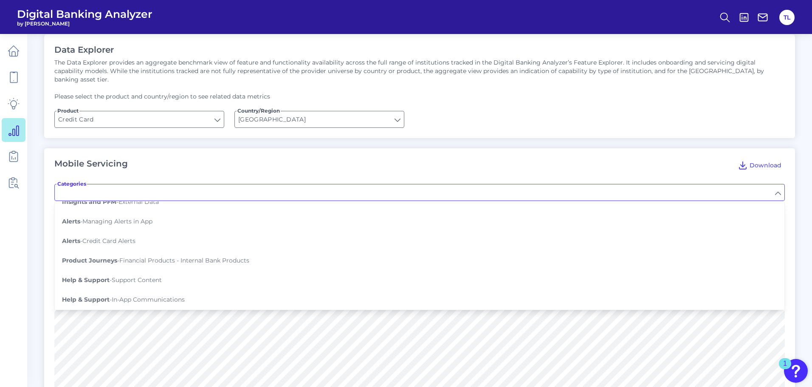
scroll to position [44, 0]
type input "Pre-login Features"
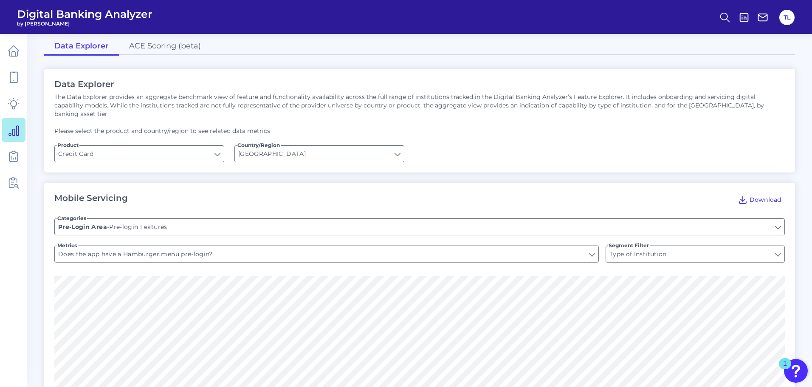
scroll to position [4, 0]
click at [12, 162] on link at bounding box center [14, 156] width 24 height 24
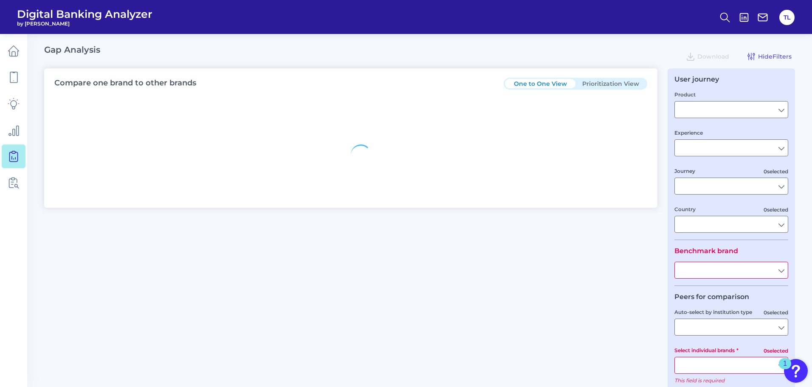
type input "Credit Card"
type input "Mobile Servicing"
type input "Pre-Login Area, Pre-Login Marketing and Sales, New Customer Onboarding, Login S…"
type input "[GEOGRAPHIC_DATA]"
type input "American Express"
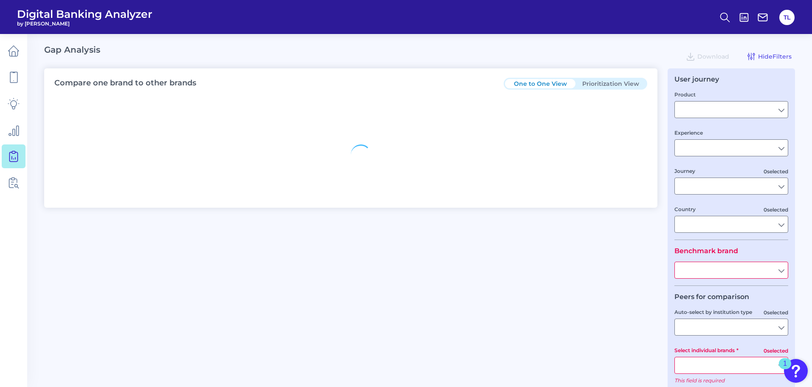
type input "All Select individual brands"
type input "All Journeys"
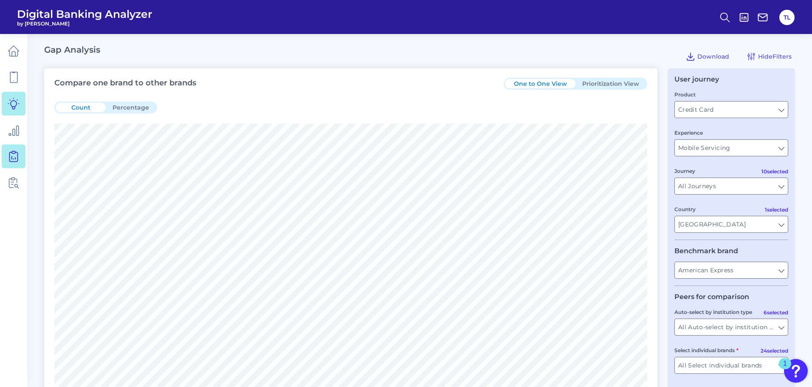
click at [19, 107] on icon at bounding box center [14, 104] width 12 height 12
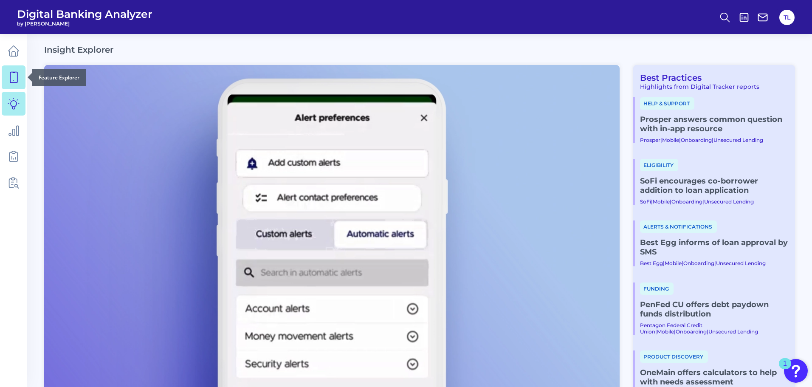
click at [21, 69] on link at bounding box center [14, 77] width 24 height 24
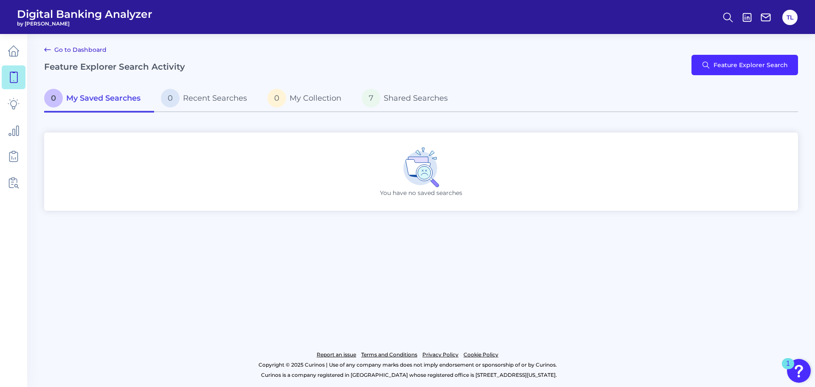
click at [402, 157] on icon at bounding box center [421, 167] width 42 height 42
click at [11, 102] on icon at bounding box center [13, 103] width 11 height 11
